Goal: Information Seeking & Learning: Check status

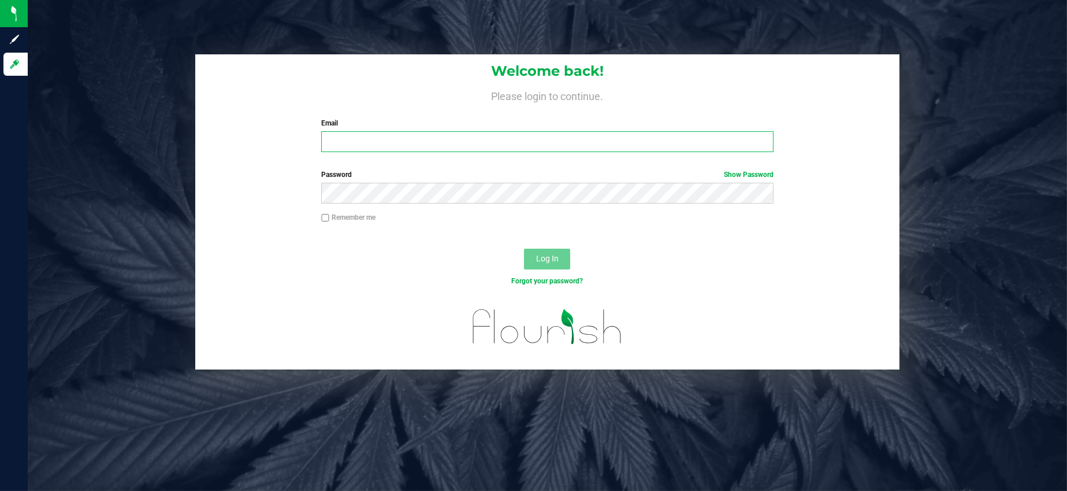
click at [454, 138] on input "Email" at bounding box center [547, 141] width 452 height 21
type input "[EMAIL_ADDRESS][DOMAIN_NAME]"
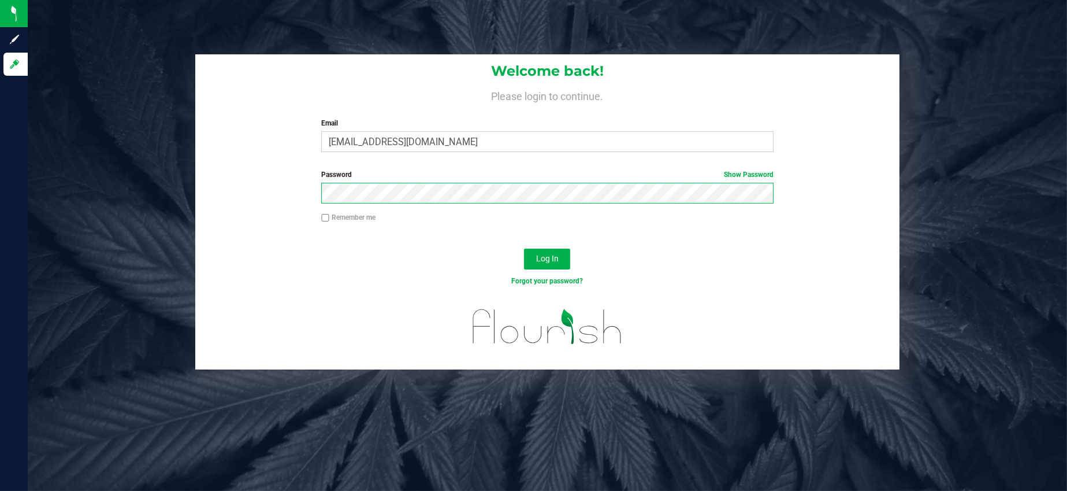
click at [524, 248] on button "Log In" at bounding box center [547, 258] width 46 height 21
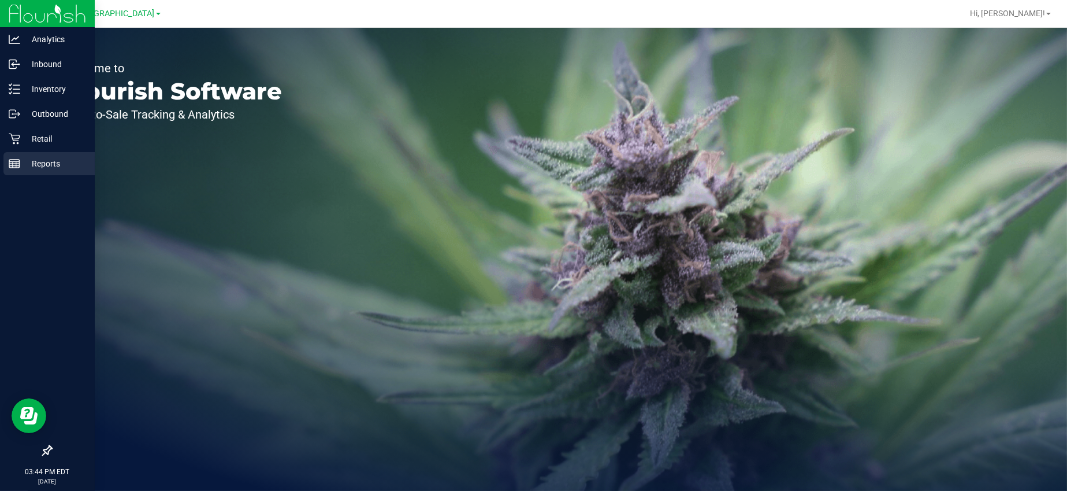
click at [40, 161] on p "Reports" at bounding box center [54, 164] width 69 height 14
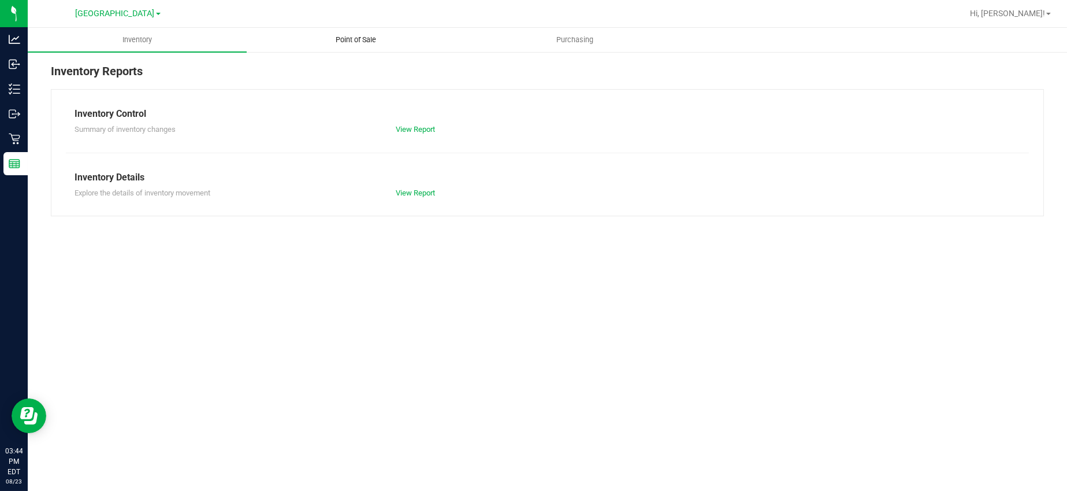
click at [370, 42] on span "Point of Sale" at bounding box center [356, 40] width 72 height 10
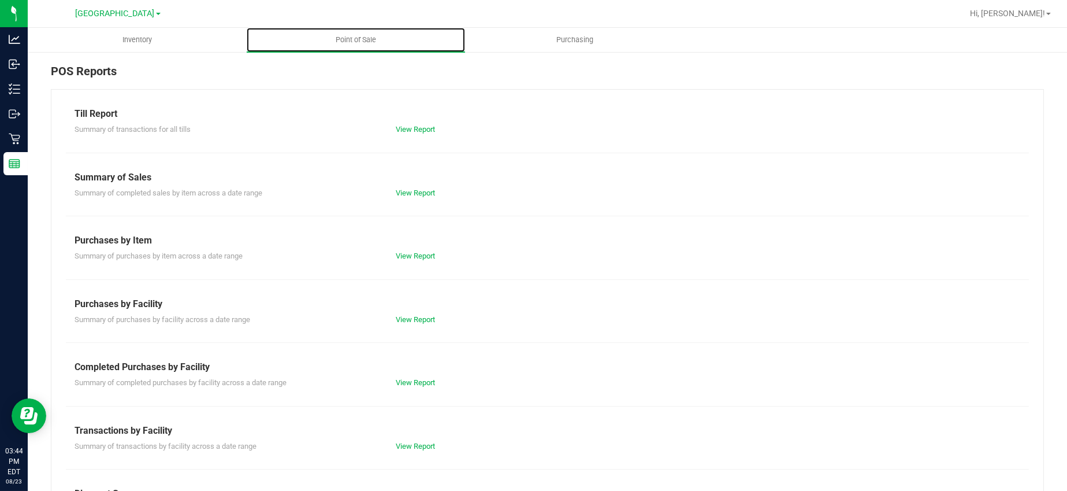
scroll to position [118, 0]
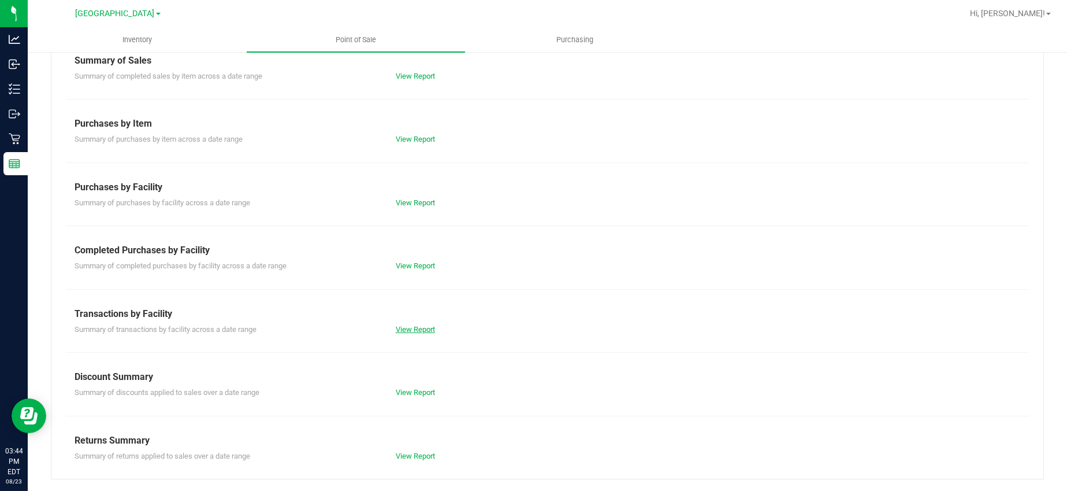
click at [411, 328] on link "View Report" at bounding box center [415, 329] width 39 height 9
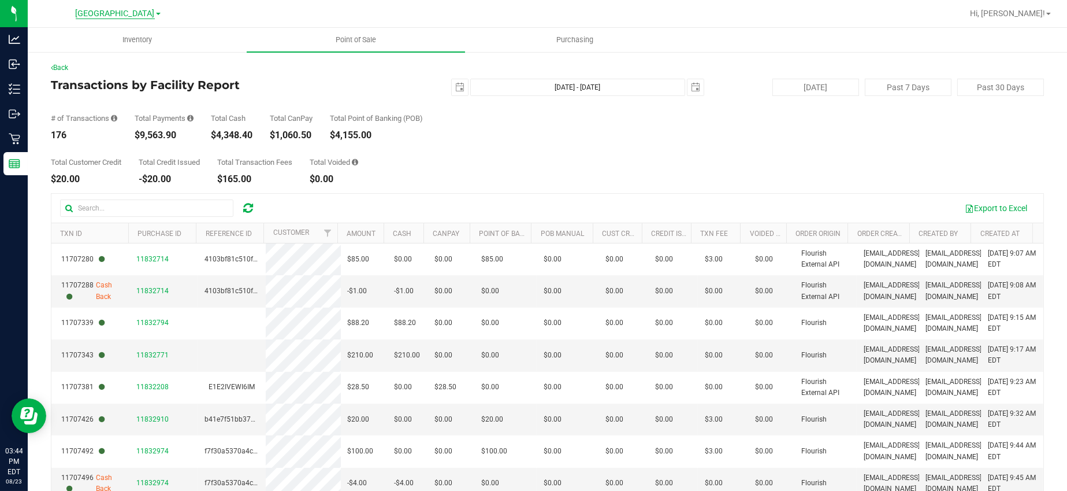
click at [116, 10] on span "[GEOGRAPHIC_DATA]" at bounding box center [115, 14] width 79 height 10
click at [72, 55] on link "Port Orange WC" at bounding box center [118, 57] width 169 height 16
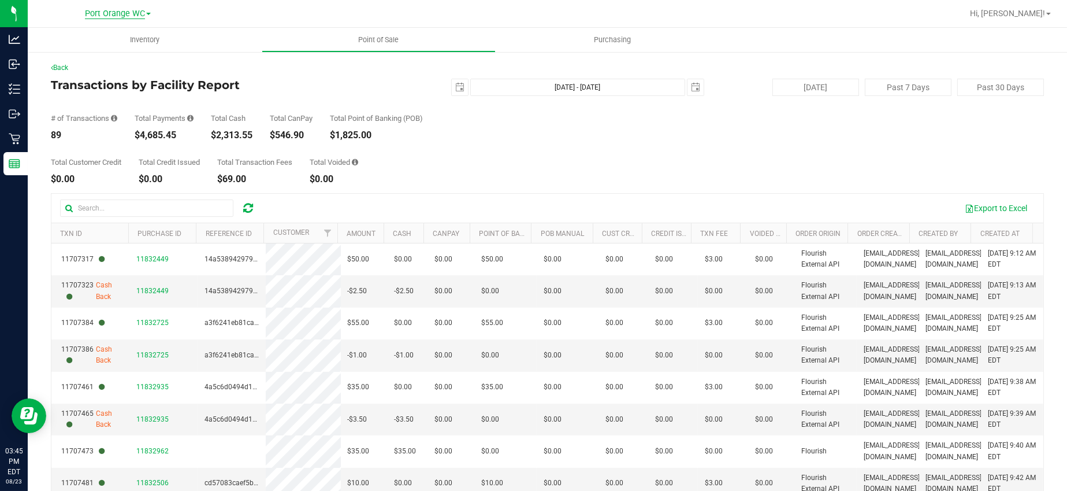
click at [110, 13] on span "Port Orange WC" at bounding box center [115, 14] width 60 height 10
click at [74, 54] on link "Port Orange WC" at bounding box center [118, 57] width 169 height 16
click at [117, 10] on span "Port Orange WC" at bounding box center [115, 14] width 60 height 10
click at [76, 39] on link "[GEOGRAPHIC_DATA]" at bounding box center [118, 41] width 169 height 16
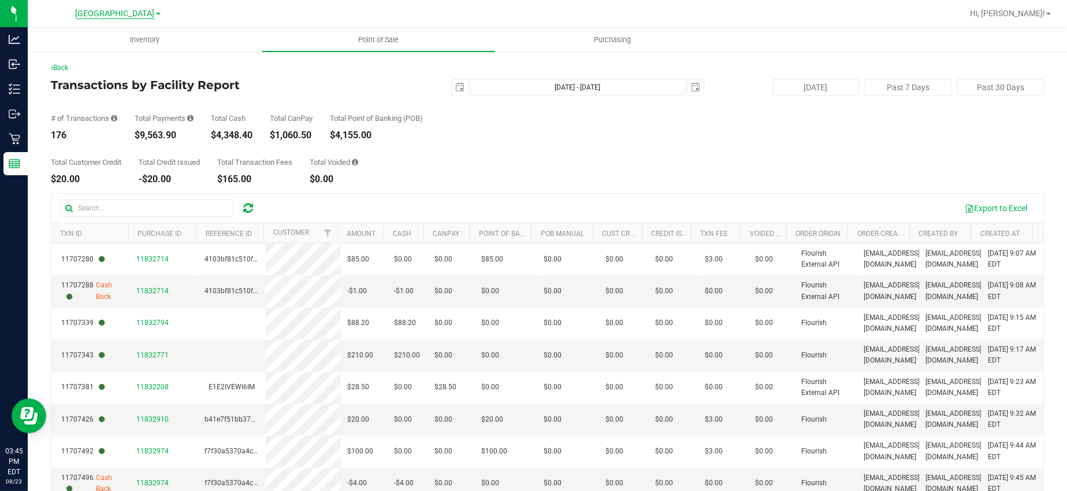
click at [130, 13] on span "[GEOGRAPHIC_DATA]" at bounding box center [115, 14] width 79 height 10
click at [83, 49] on link "Port Orange WC" at bounding box center [118, 57] width 169 height 16
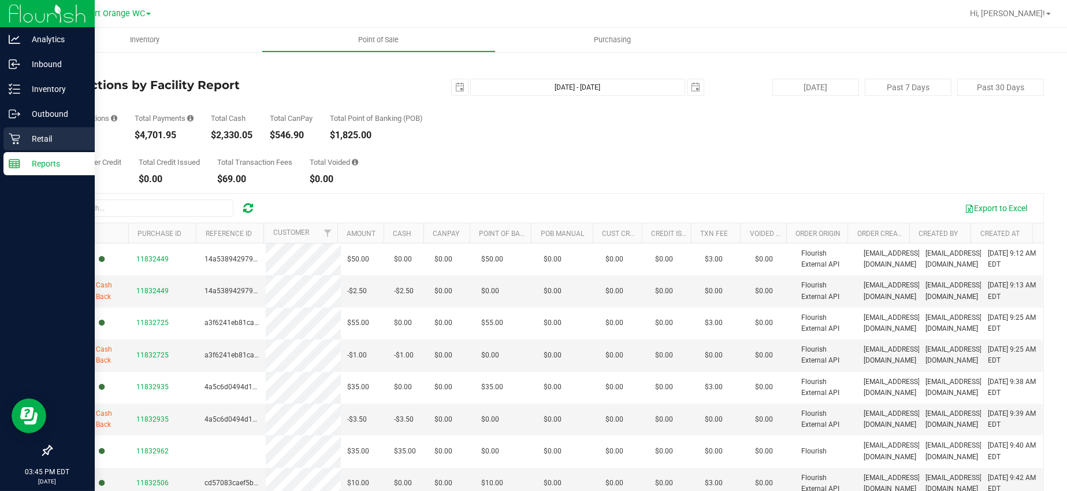
click at [42, 133] on p "Retail" at bounding box center [54, 139] width 69 height 14
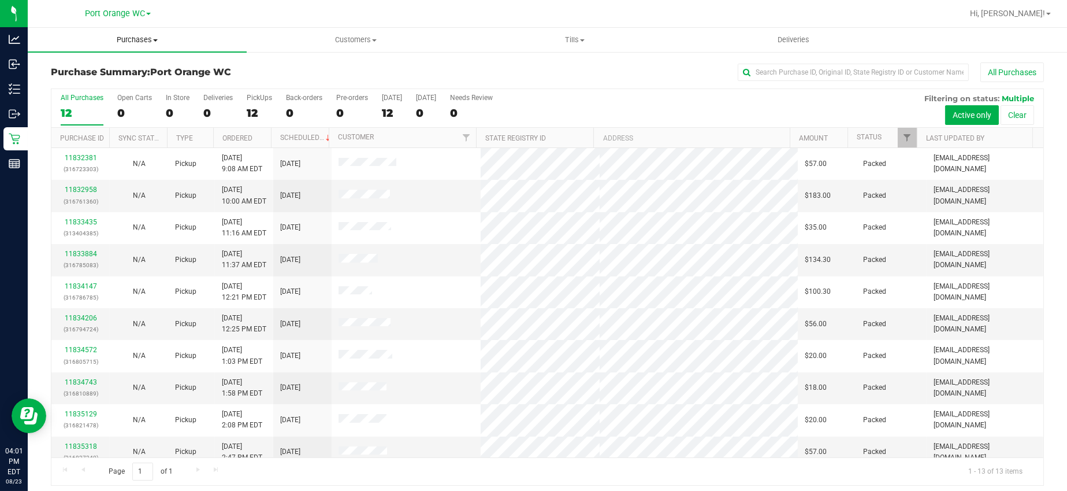
click at [140, 39] on span "Purchases" at bounding box center [137, 40] width 219 height 10
click at [74, 79] on span "Fulfillment" at bounding box center [64, 84] width 72 height 10
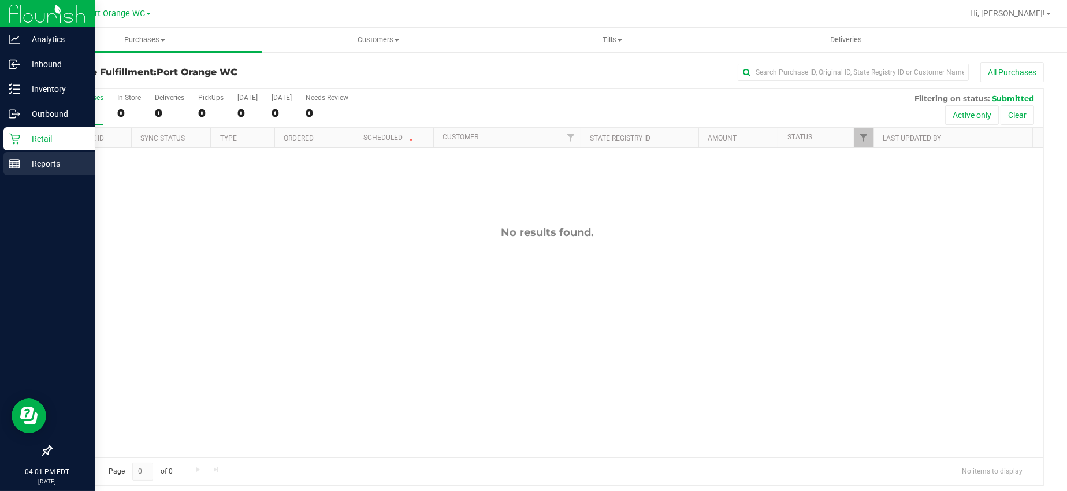
click at [51, 162] on p "Reports" at bounding box center [54, 164] width 69 height 14
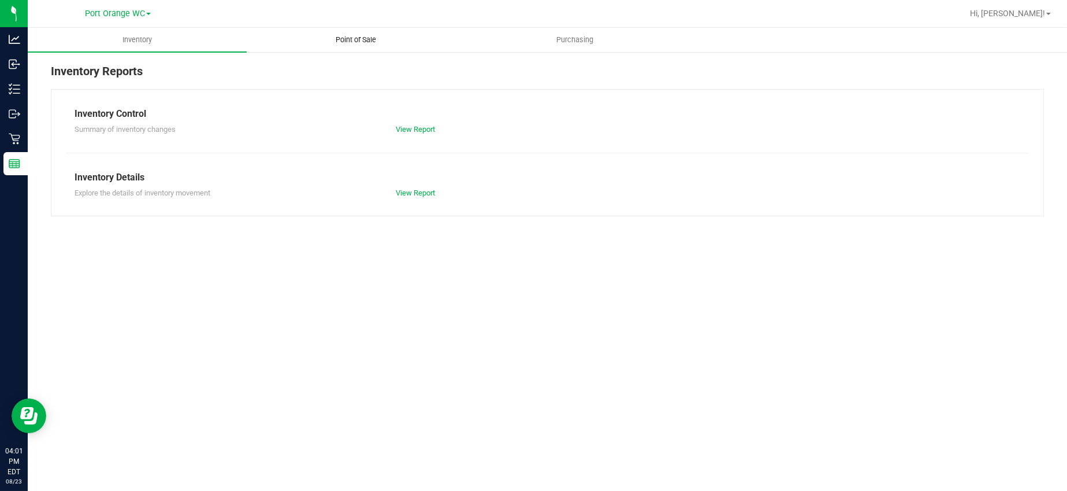
click at [356, 39] on span "Point of Sale" at bounding box center [356, 40] width 72 height 10
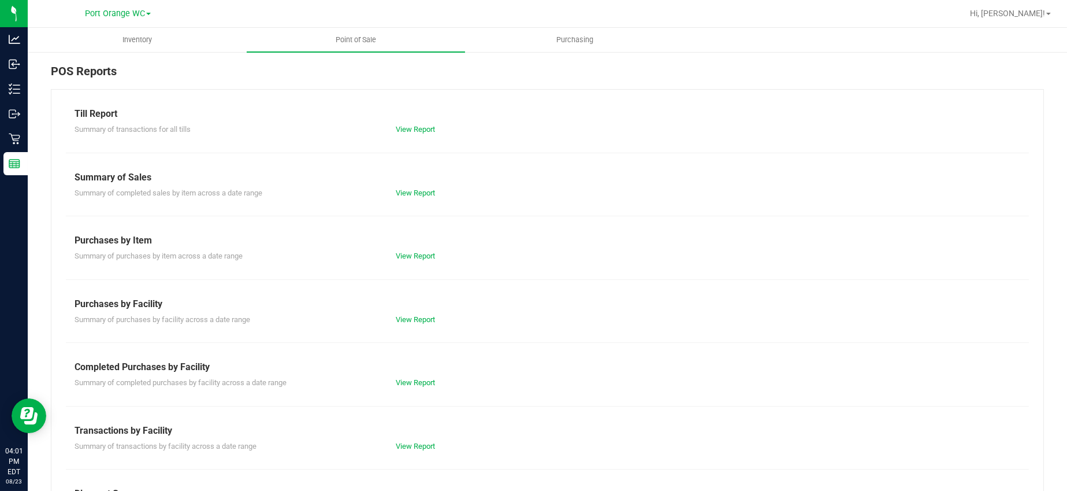
click at [554, 129] on div "View Report" at bounding box center [547, 130] width 321 height 12
